Goal: Task Accomplishment & Management: Manage account settings

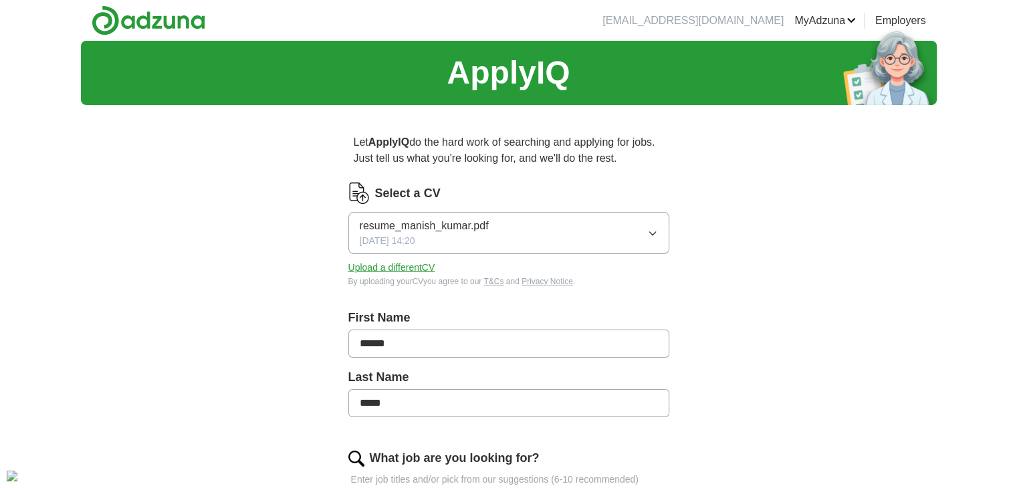
click at [656, 235] on icon "button" at bounding box center [652, 233] width 11 height 11
click at [388, 267] on button "Upload a different CV" at bounding box center [391, 268] width 87 height 14
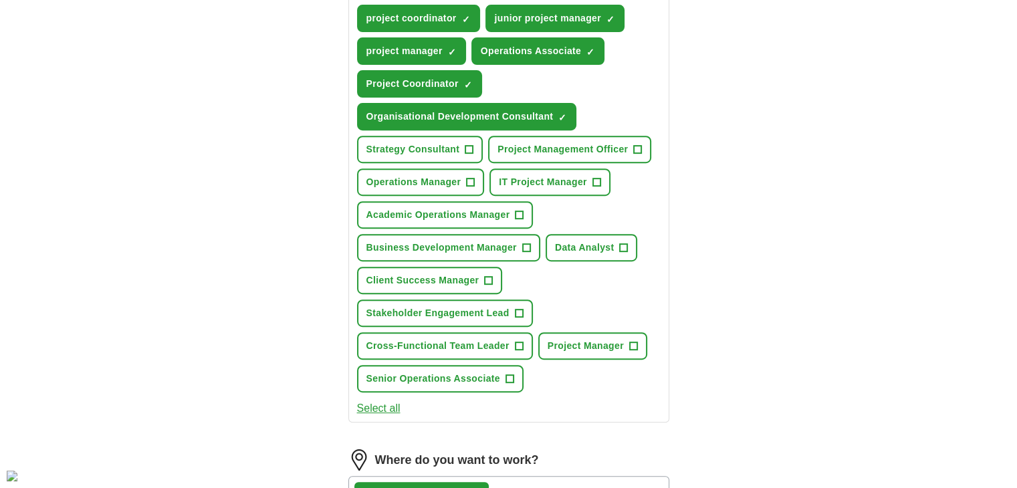
scroll to position [535, 0]
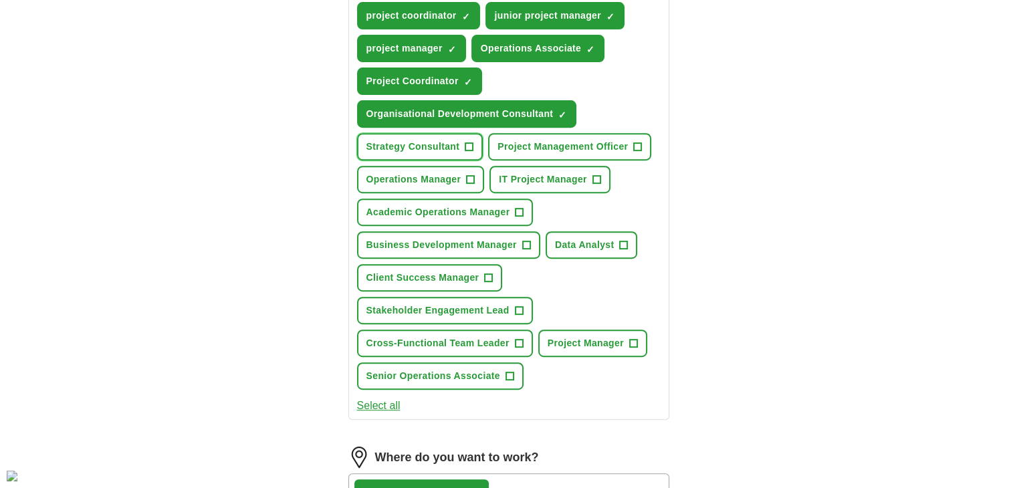
click at [469, 142] on span "+" at bounding box center [469, 147] width 8 height 11
click at [525, 240] on span "+" at bounding box center [526, 245] width 8 height 11
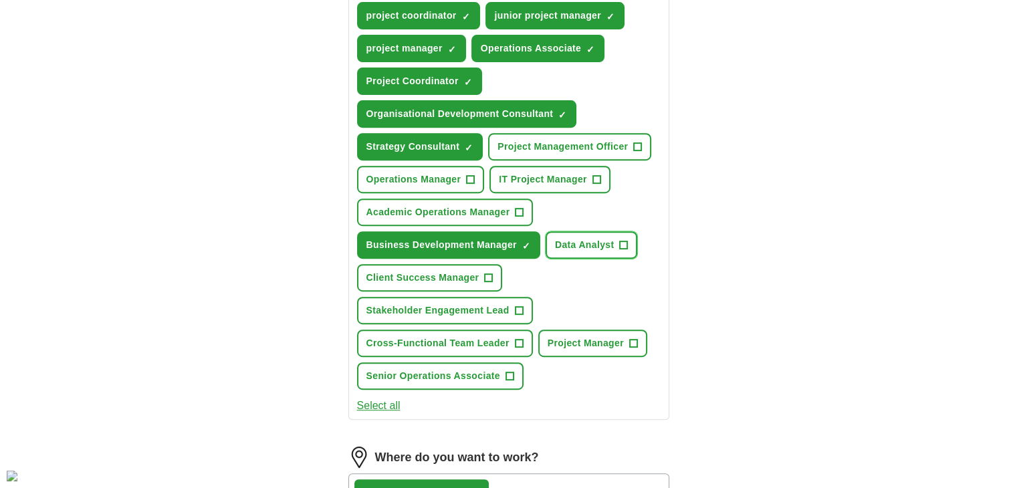
click at [620, 240] on span "+" at bounding box center [624, 245] width 8 height 11
click at [486, 273] on span "+" at bounding box center [489, 278] width 8 height 11
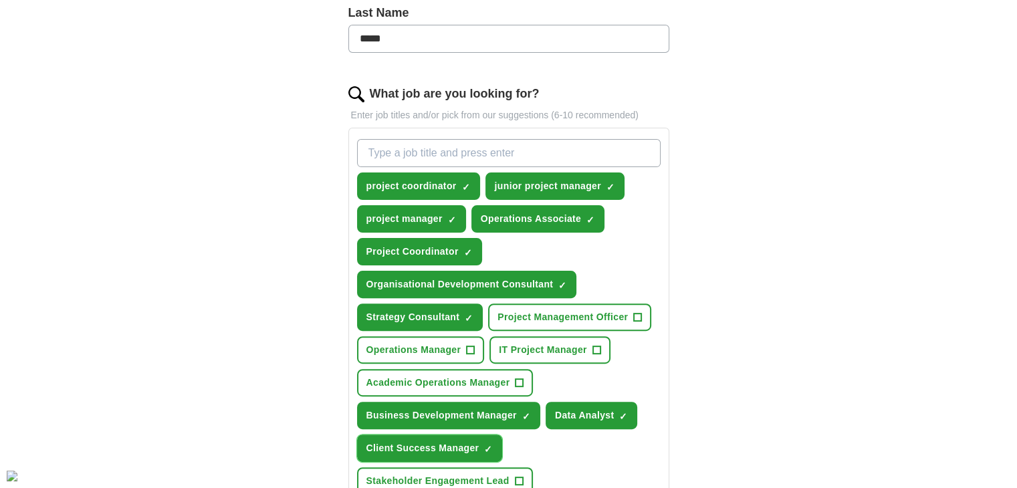
scroll to position [334, 0]
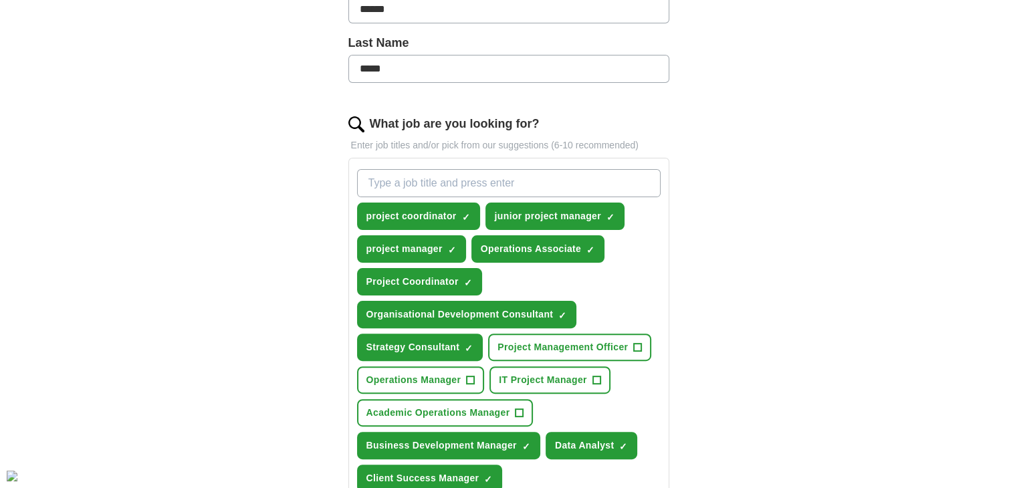
click at [454, 181] on input "What job are you looking for?" at bounding box center [508, 183] width 303 height 28
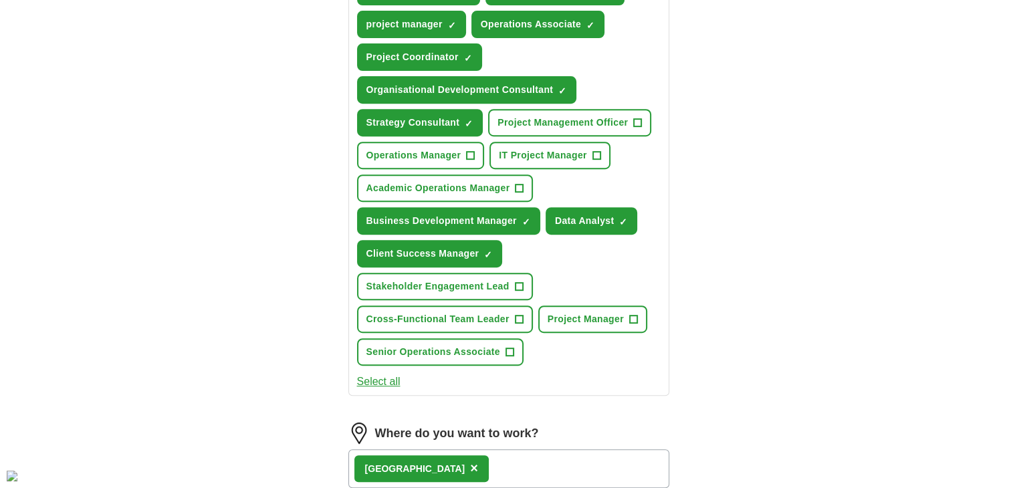
scroll to position [468, 0]
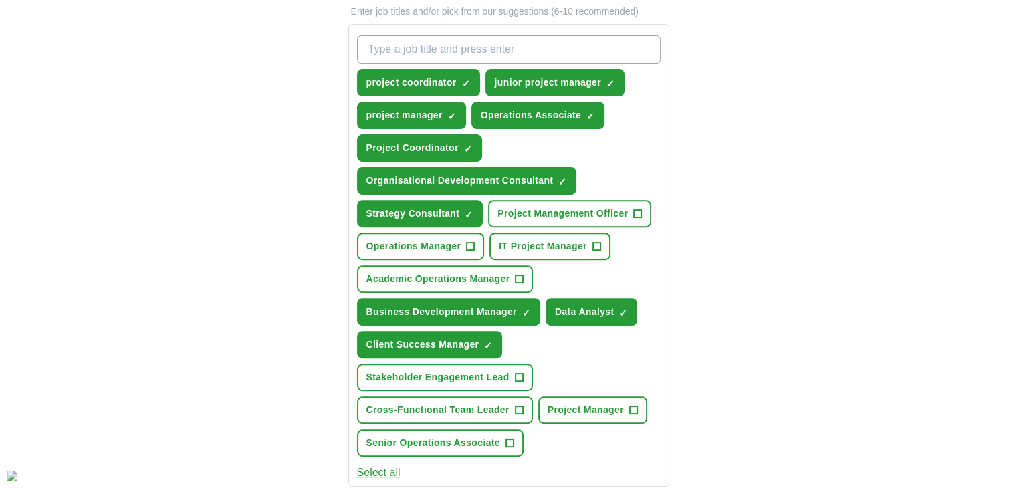
click at [422, 49] on input "What job are you looking for?" at bounding box center [508, 49] width 303 height 28
type input "management"
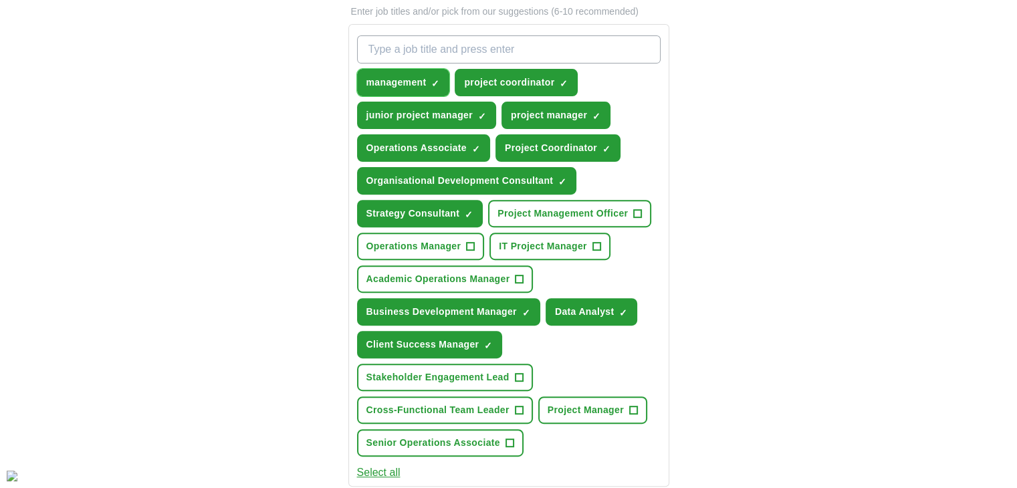
click at [429, 77] on button "management ✓ ×" at bounding box center [403, 82] width 93 height 27
click at [424, 48] on input "What job are you looking for?" at bounding box center [508, 49] width 303 height 28
type input "management trainee"
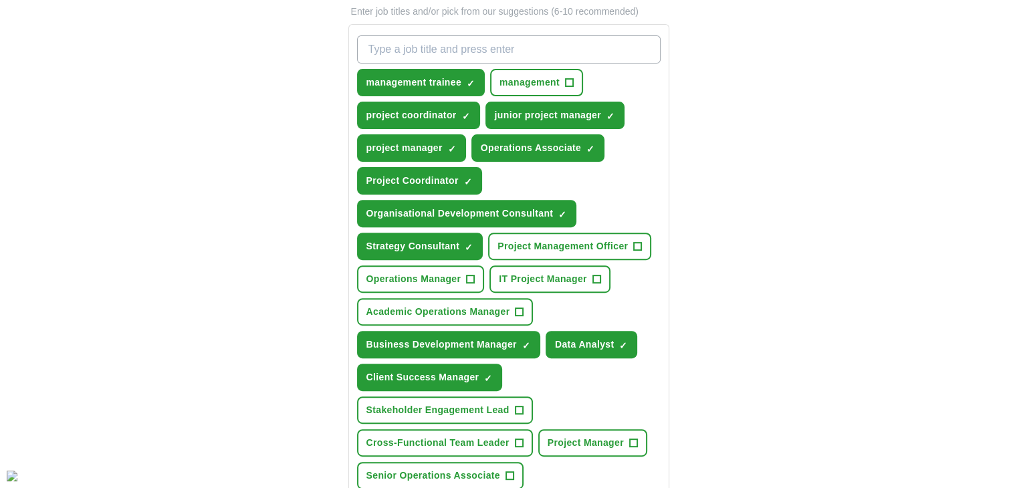
type input "b"
type input "internship"
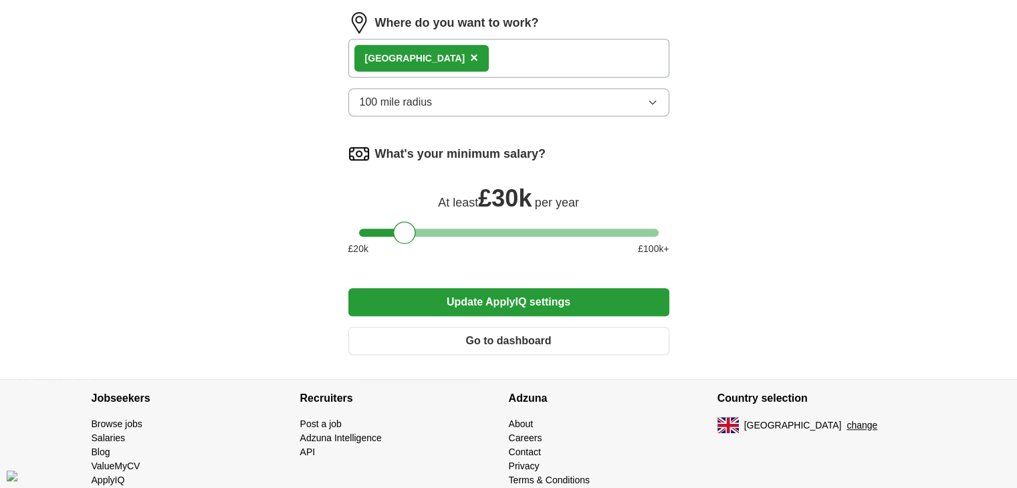
scroll to position [1033, 0]
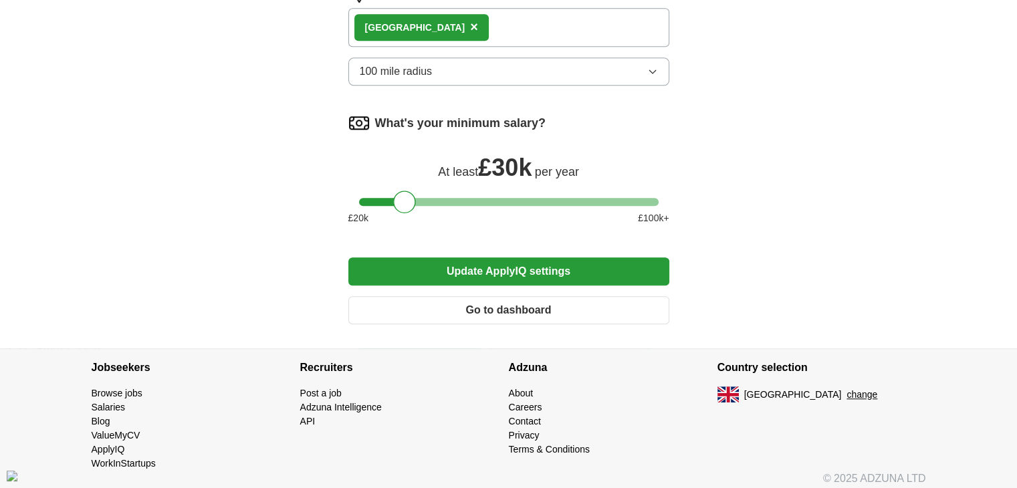
click at [459, 267] on button "Update ApplyIQ settings" at bounding box center [508, 271] width 321 height 28
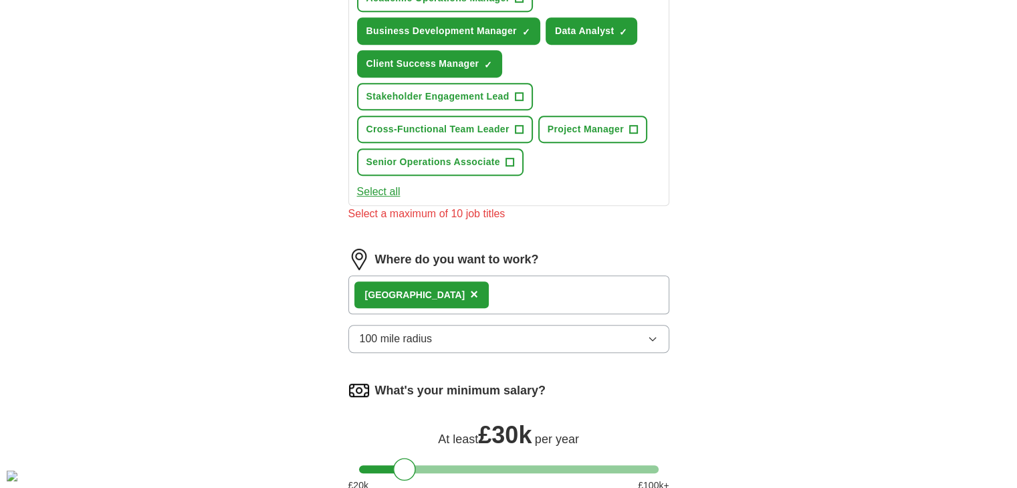
scroll to position [648, 0]
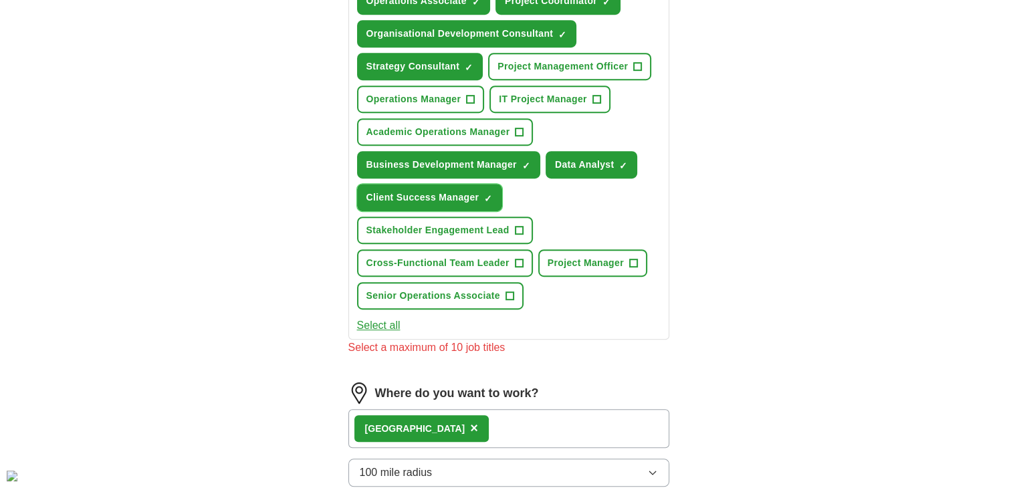
click at [484, 188] on button "Client Success Manager ✓ ×" at bounding box center [430, 197] width 146 height 27
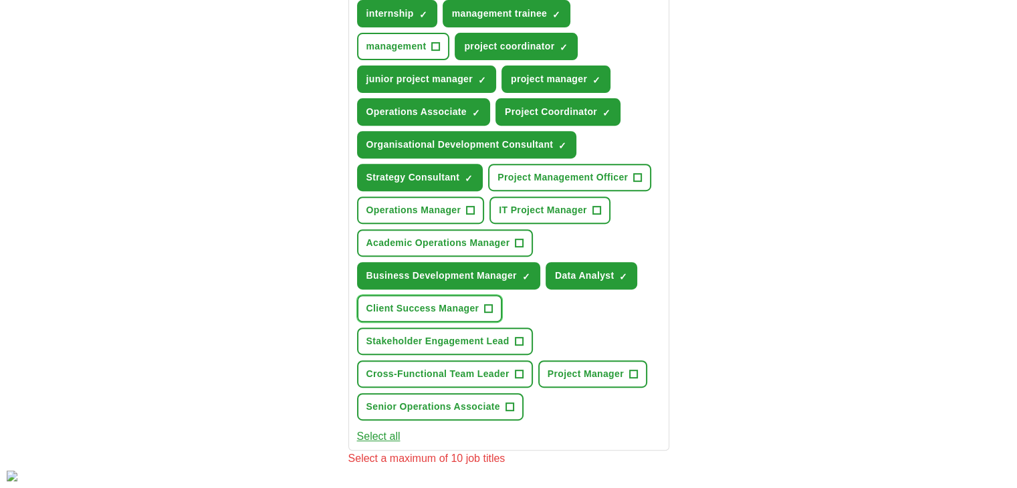
scroll to position [514, 0]
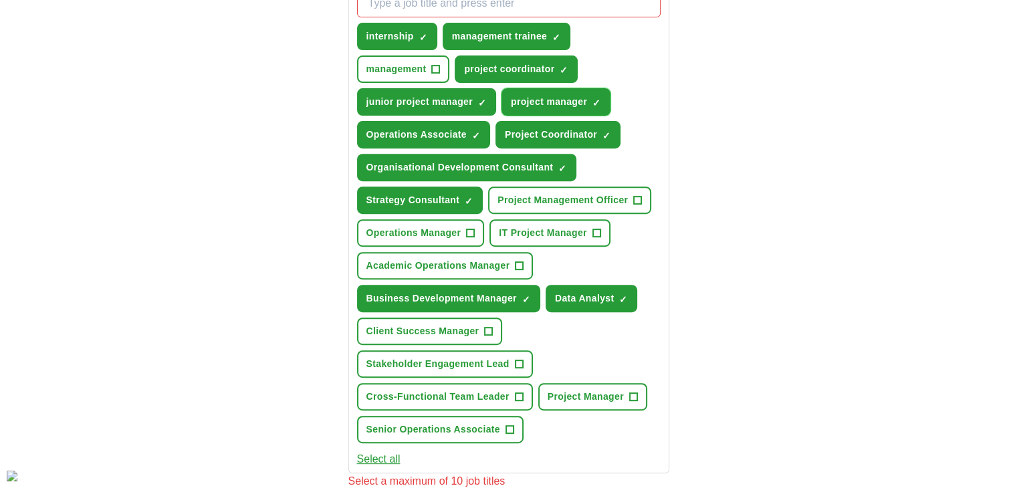
drag, startPoint x: 536, startPoint y: 108, endPoint x: 513, endPoint y: 134, distance: 35.1
click at [536, 109] on button "project manager ✓ ×" at bounding box center [555, 101] width 109 height 27
drag, startPoint x: 545, startPoint y: 64, endPoint x: 404, endPoint y: 129, distance: 156.1
click at [540, 68] on span "project coordinator" at bounding box center [509, 69] width 90 height 14
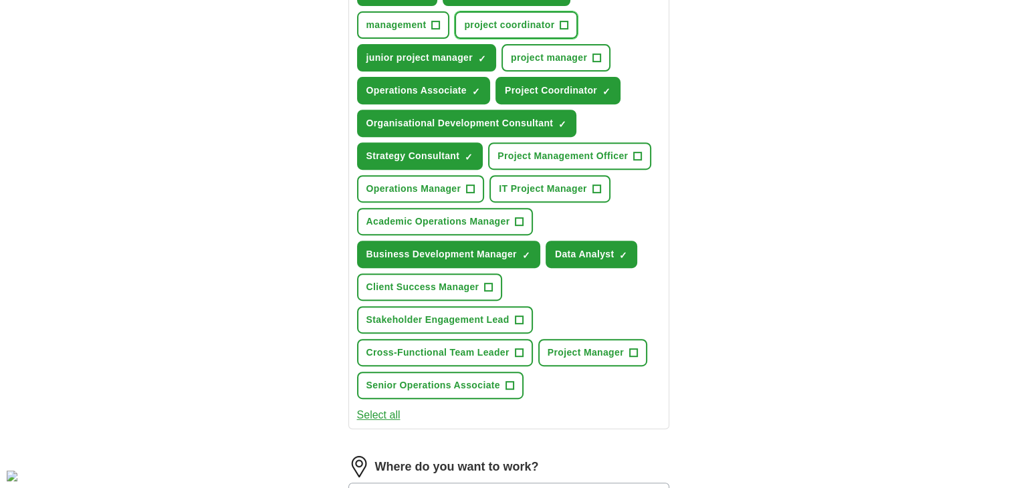
scroll to position [581, 0]
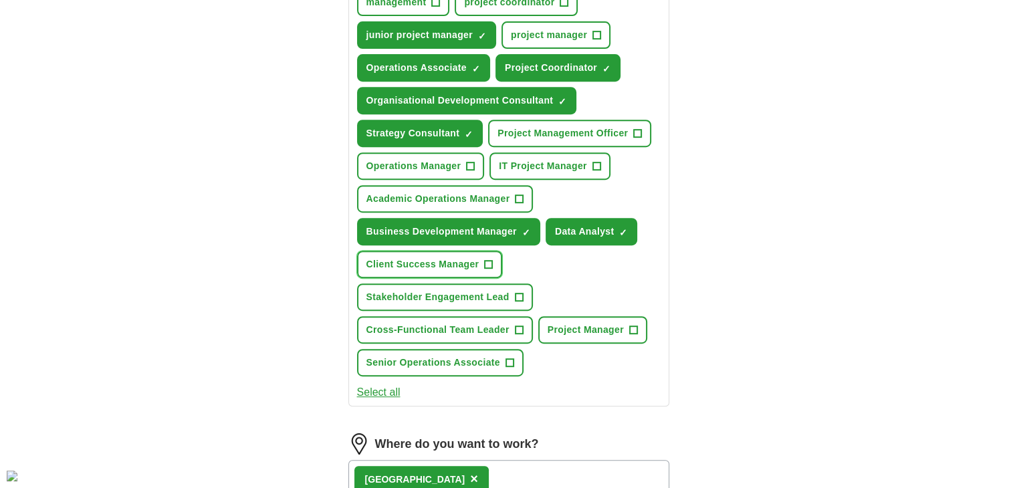
click at [468, 263] on span "Client Success Manager" at bounding box center [422, 264] width 113 height 14
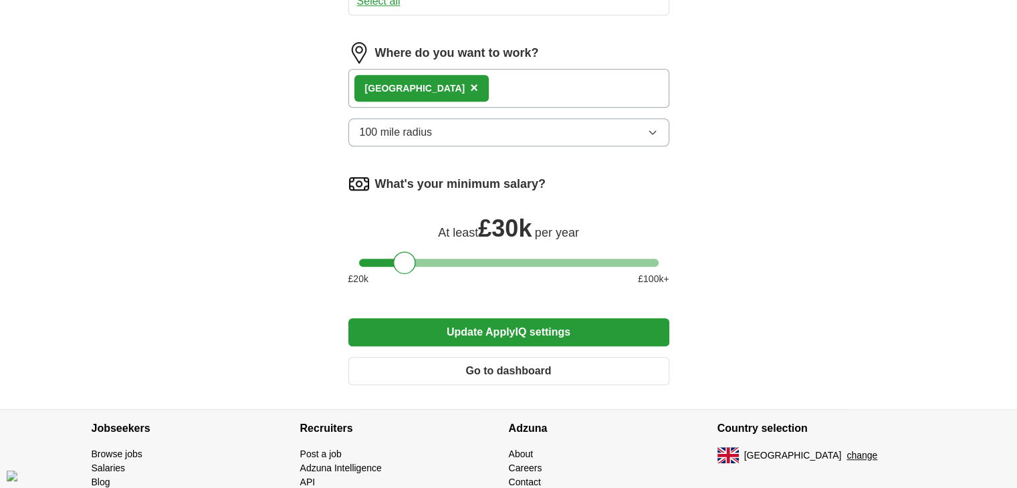
scroll to position [1033, 0]
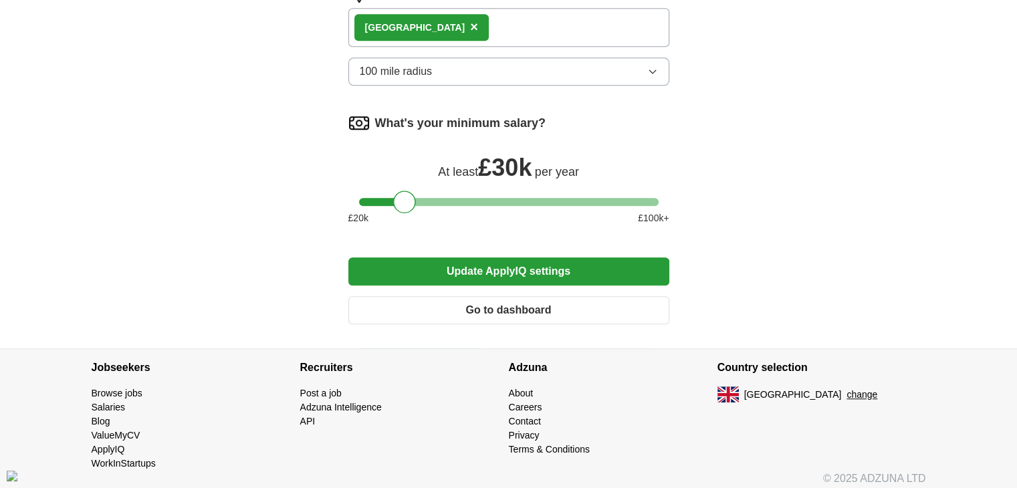
click at [519, 263] on button "Update ApplyIQ settings" at bounding box center [508, 271] width 321 height 28
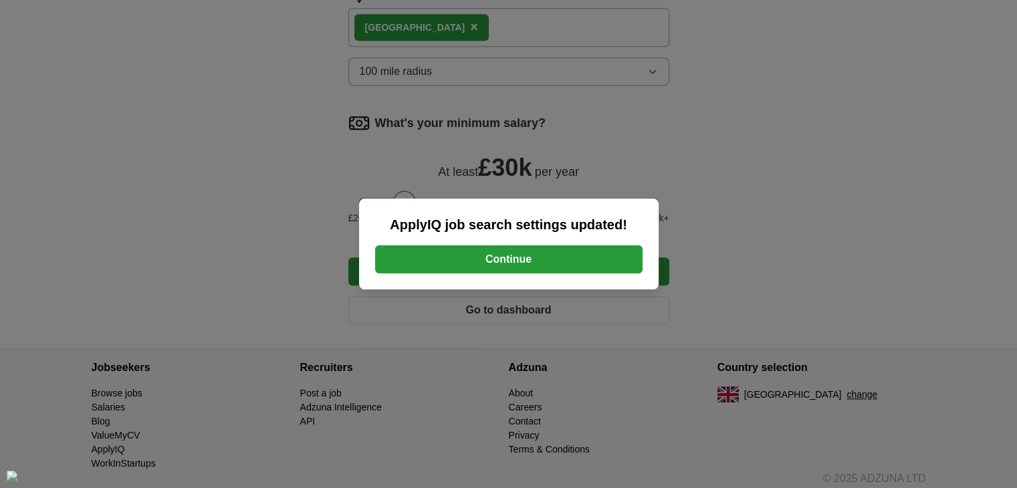
click at [530, 255] on button "Continue" at bounding box center [508, 259] width 267 height 28
